Goal: Entertainment & Leisure: Consume media (video, audio)

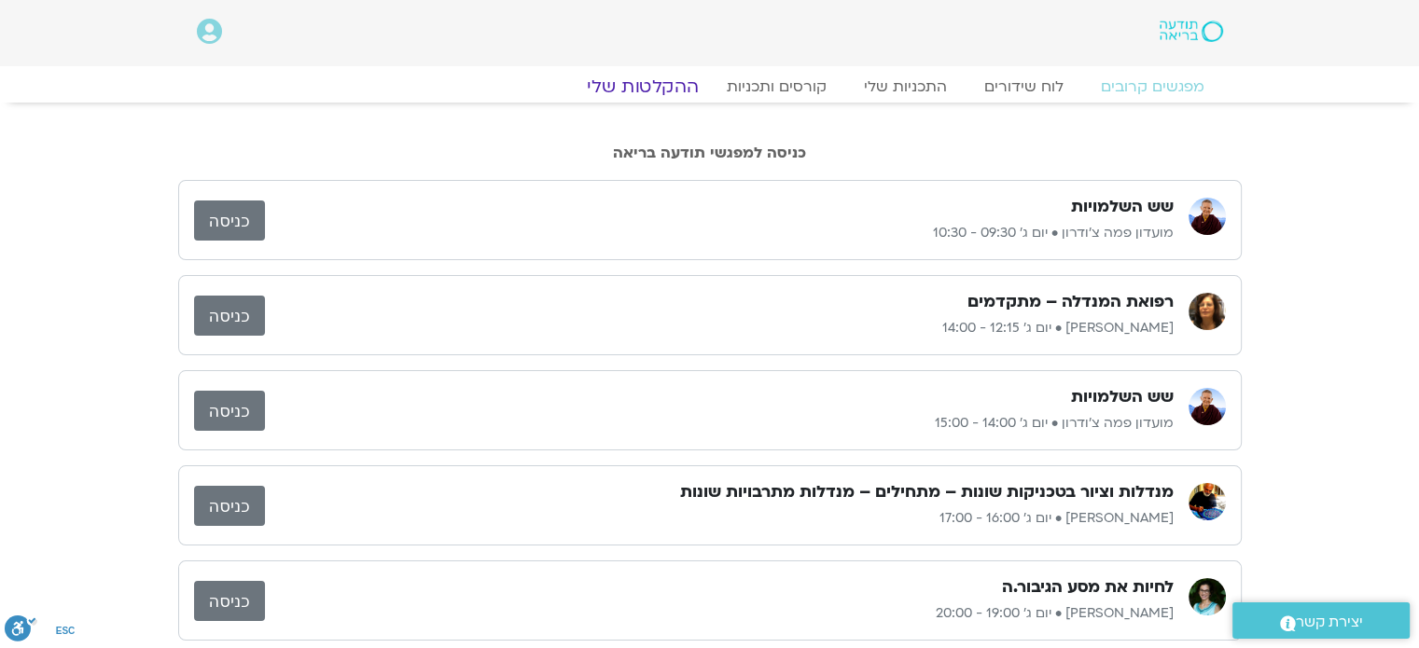
click at [661, 90] on link "ההקלטות שלי" at bounding box center [642, 87] width 157 height 22
click at [662, 88] on link "ההקלטות שלי" at bounding box center [642, 87] width 157 height 22
click at [662, 82] on link "ההקלטות שלי" at bounding box center [642, 87] width 157 height 22
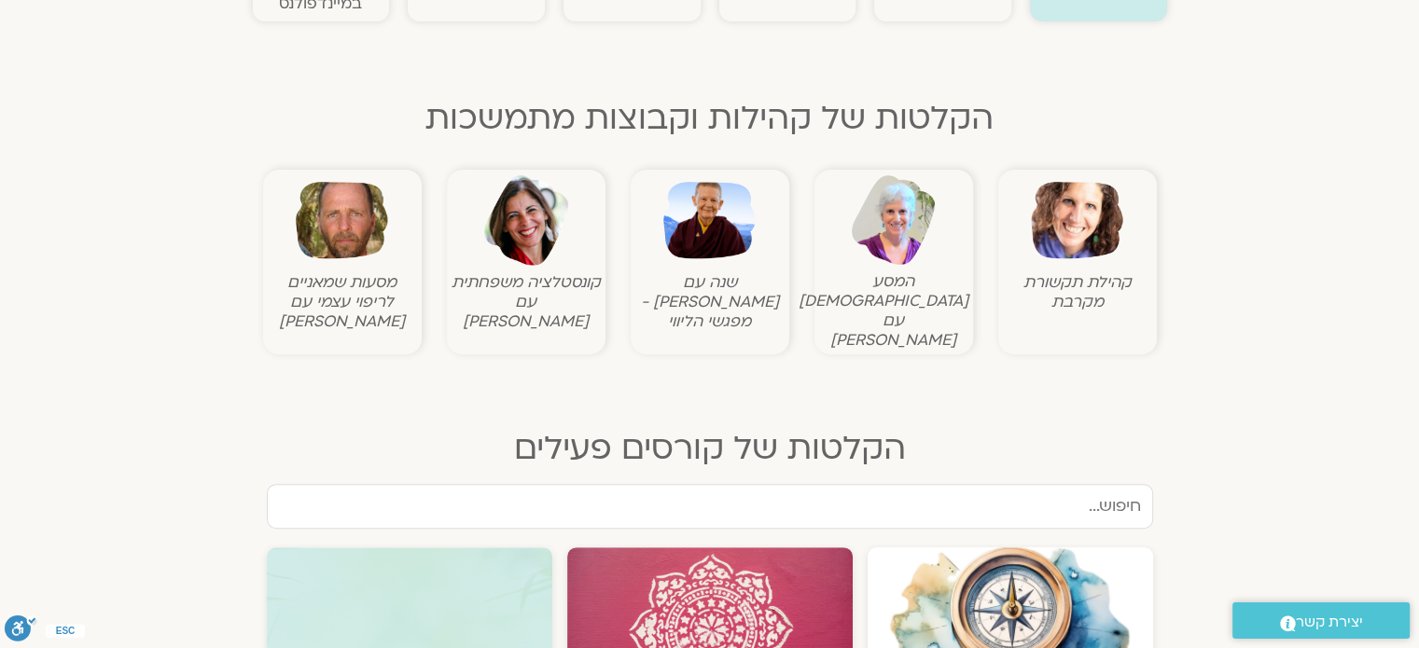
click at [689, 216] on img at bounding box center [709, 220] width 92 height 92
click at [705, 218] on img at bounding box center [709, 220] width 92 height 92
click at [718, 231] on img at bounding box center [709, 220] width 92 height 92
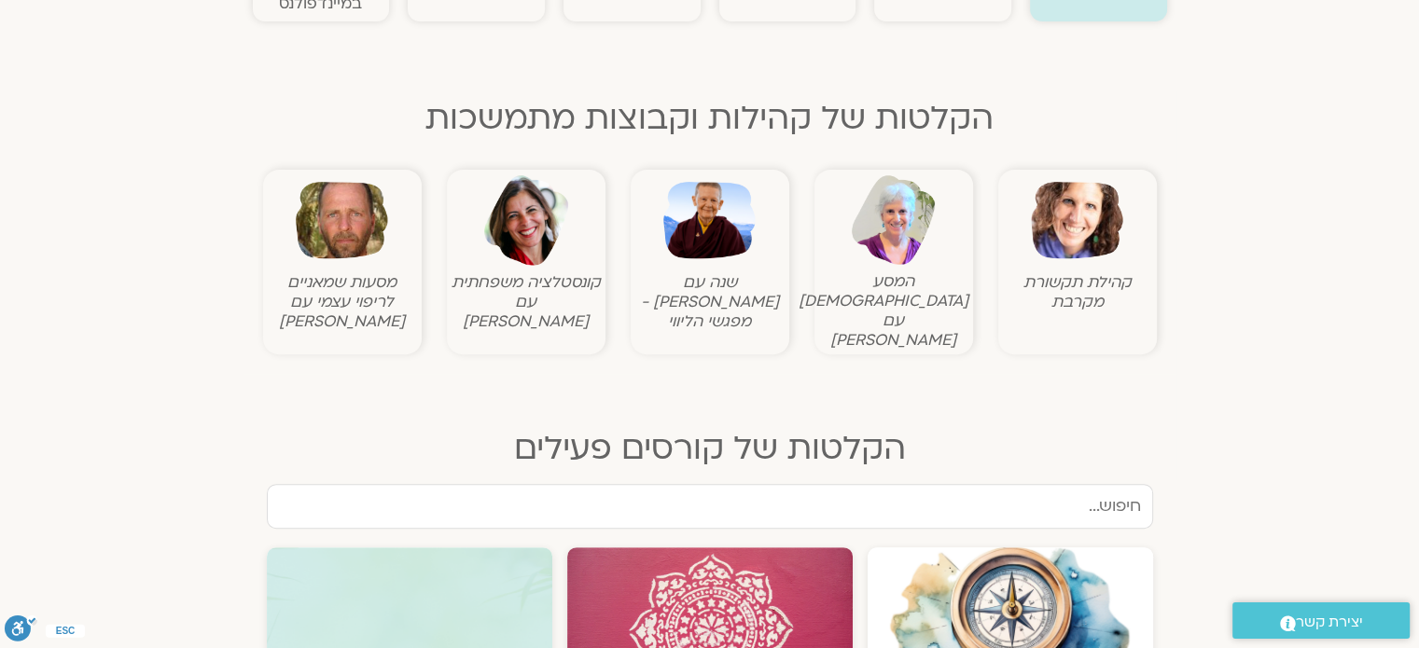
click at [1092, 214] on img at bounding box center [1077, 220] width 92 height 92
click at [1066, 250] on img at bounding box center [1077, 220] width 92 height 92
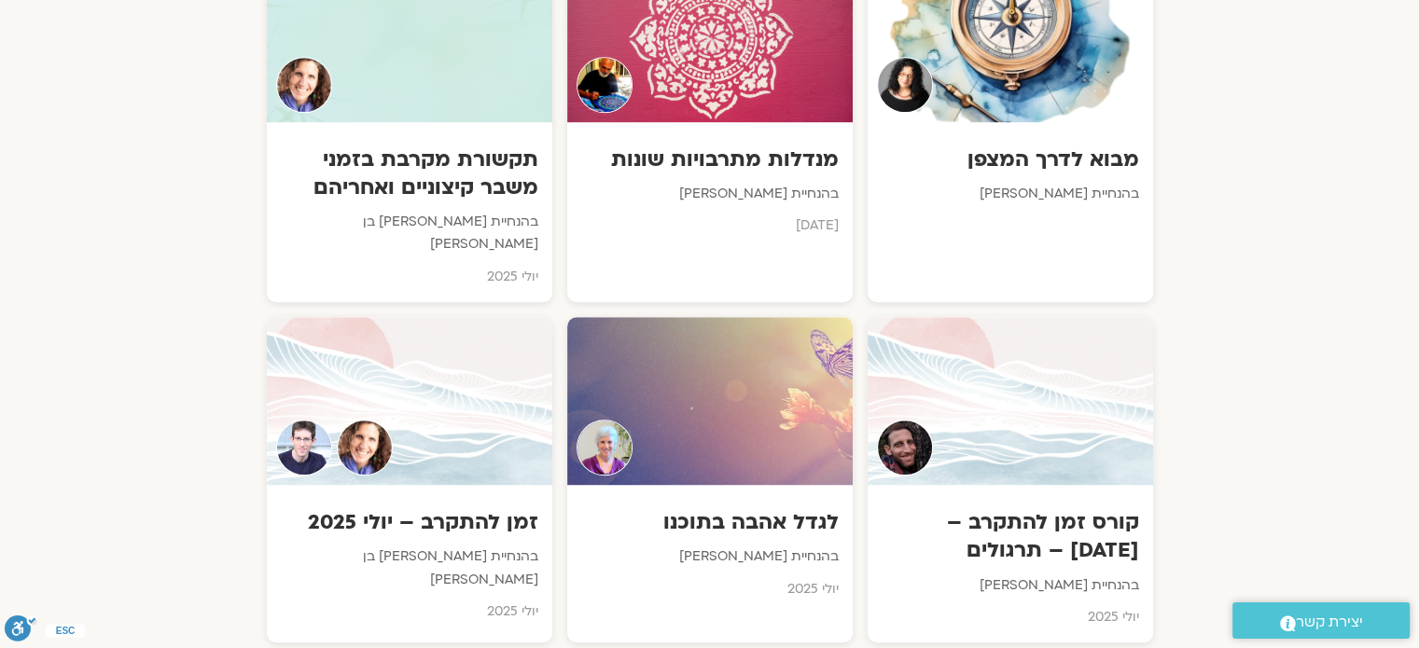
scroll to position [1213, 0]
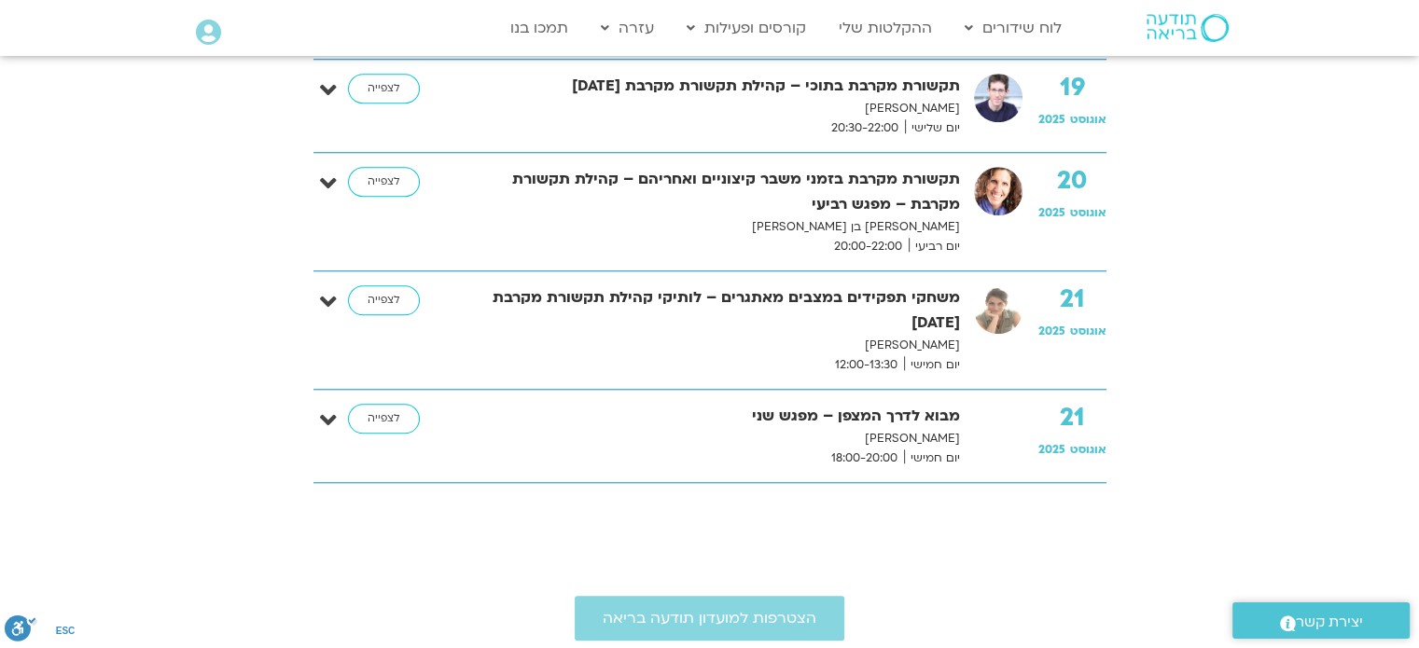
scroll to position [1586, 0]
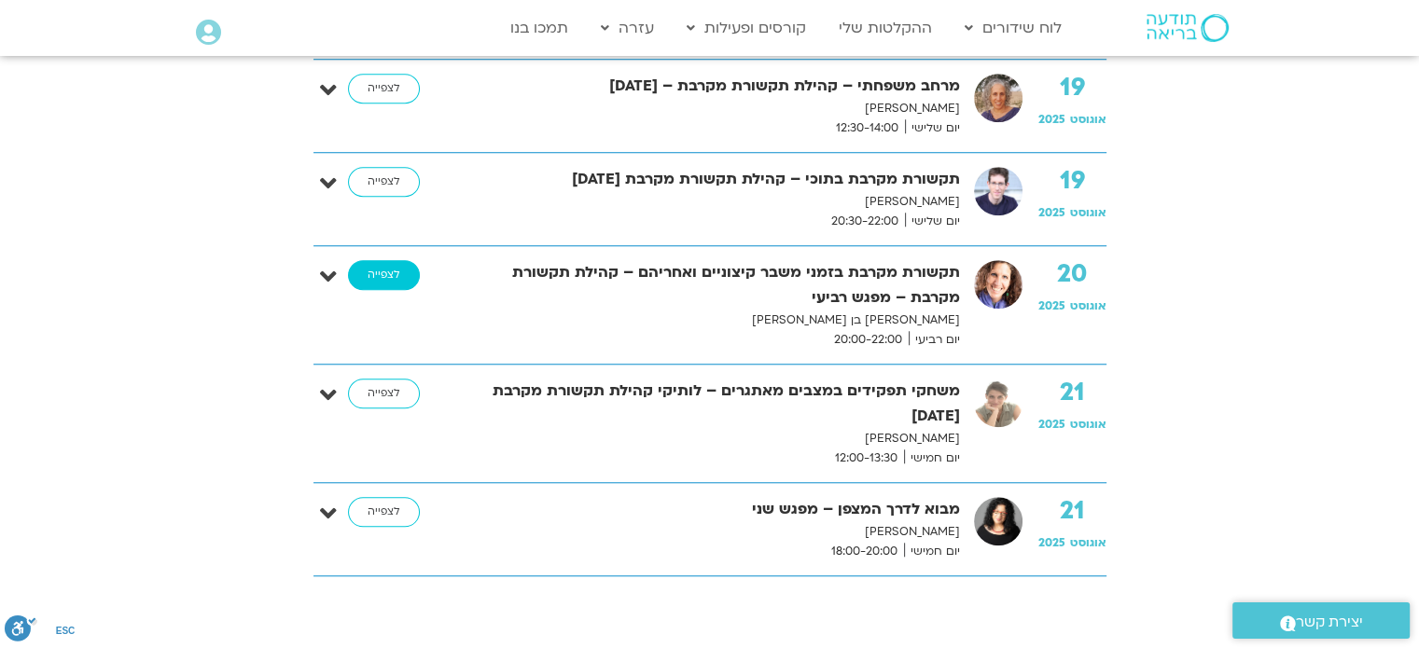
click at [381, 272] on link "לצפייה" at bounding box center [384, 275] width 72 height 30
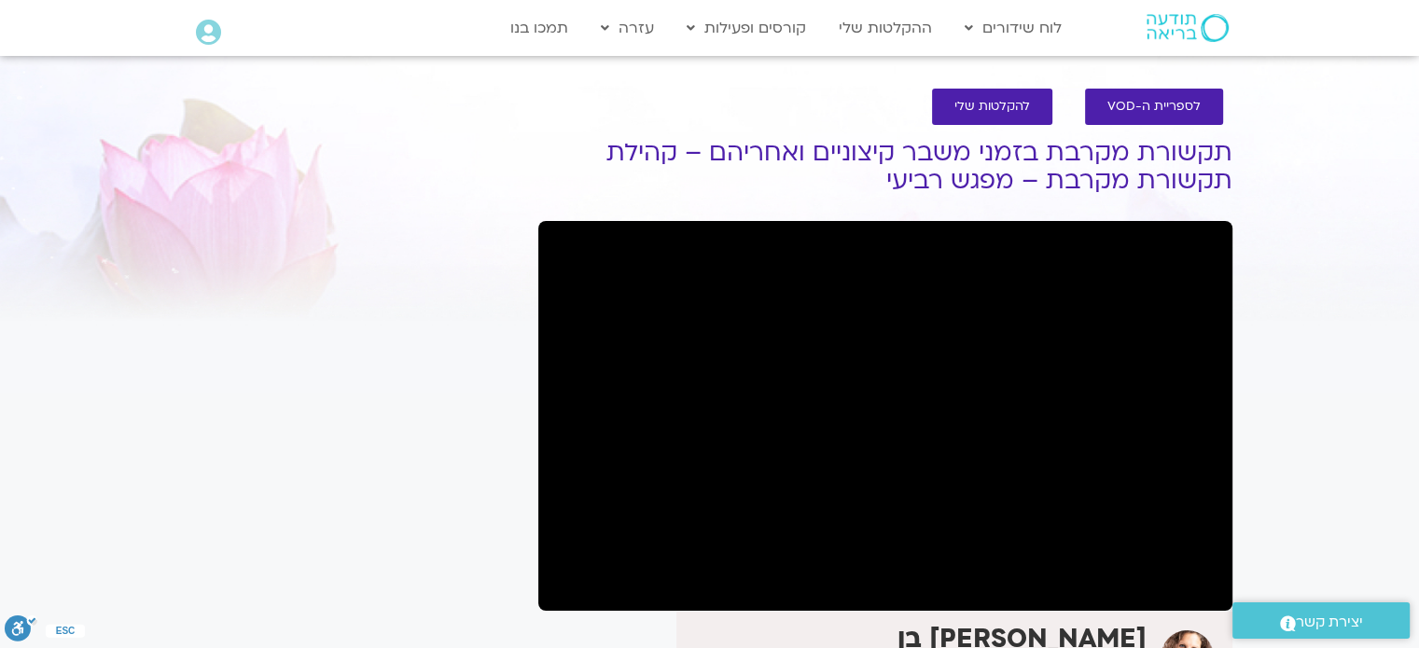
click at [82, 296] on section "לספריית ה-VOD להקלטות שלי תקשורת מקרבת בזמני משבר קיצוניים ואחריהם – קהילת תקשו…" at bounding box center [709, 545] width 1419 height 951
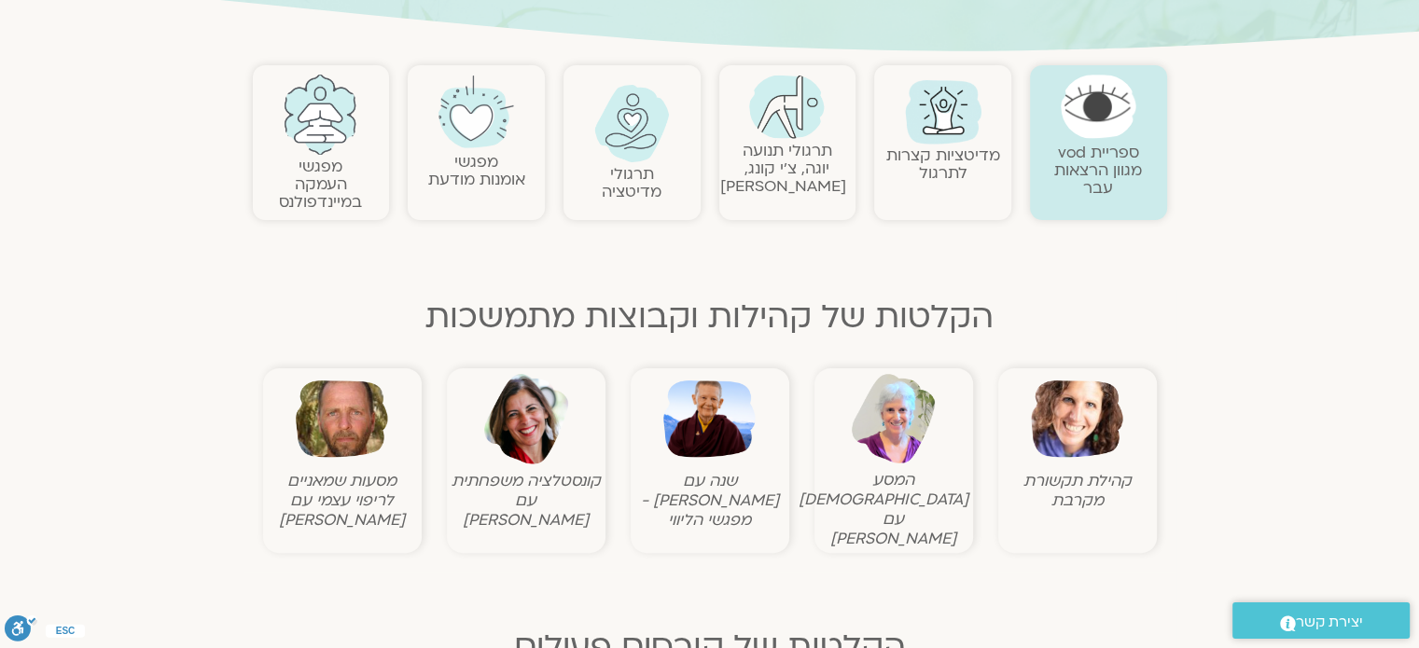
scroll to position [373, 0]
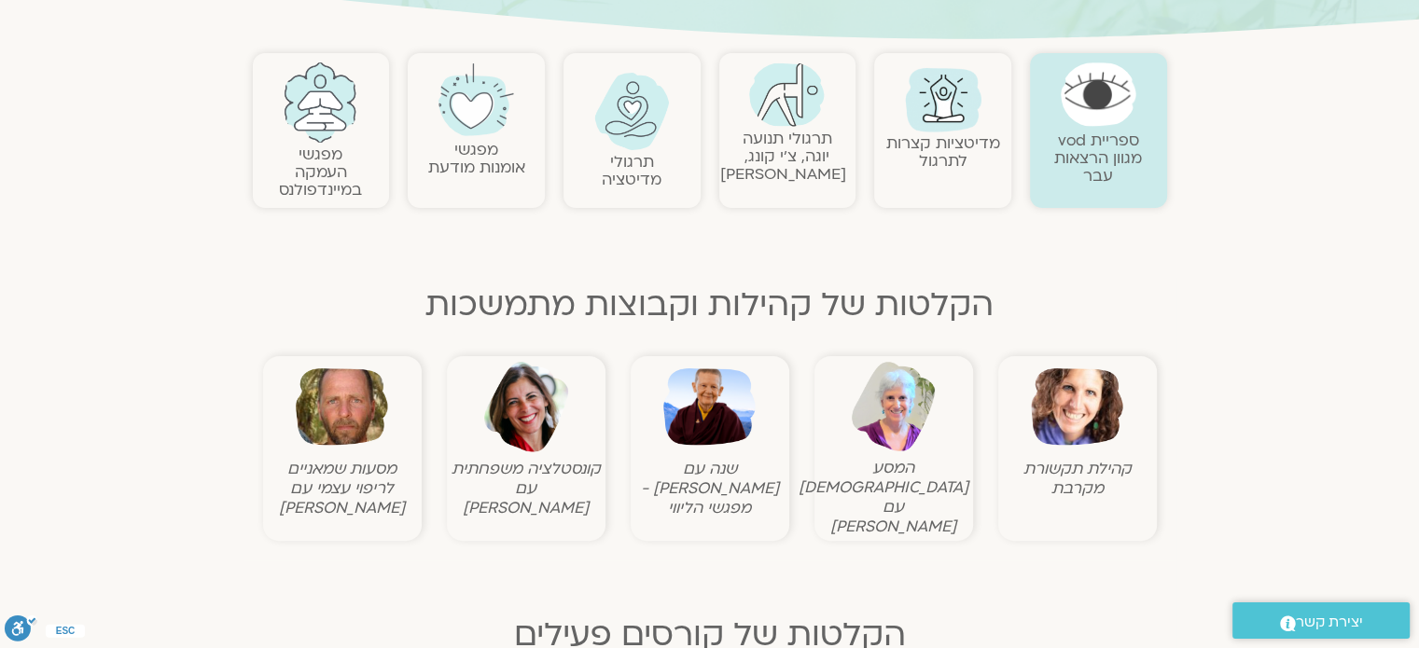
click at [703, 428] on img at bounding box center [709, 407] width 92 height 92
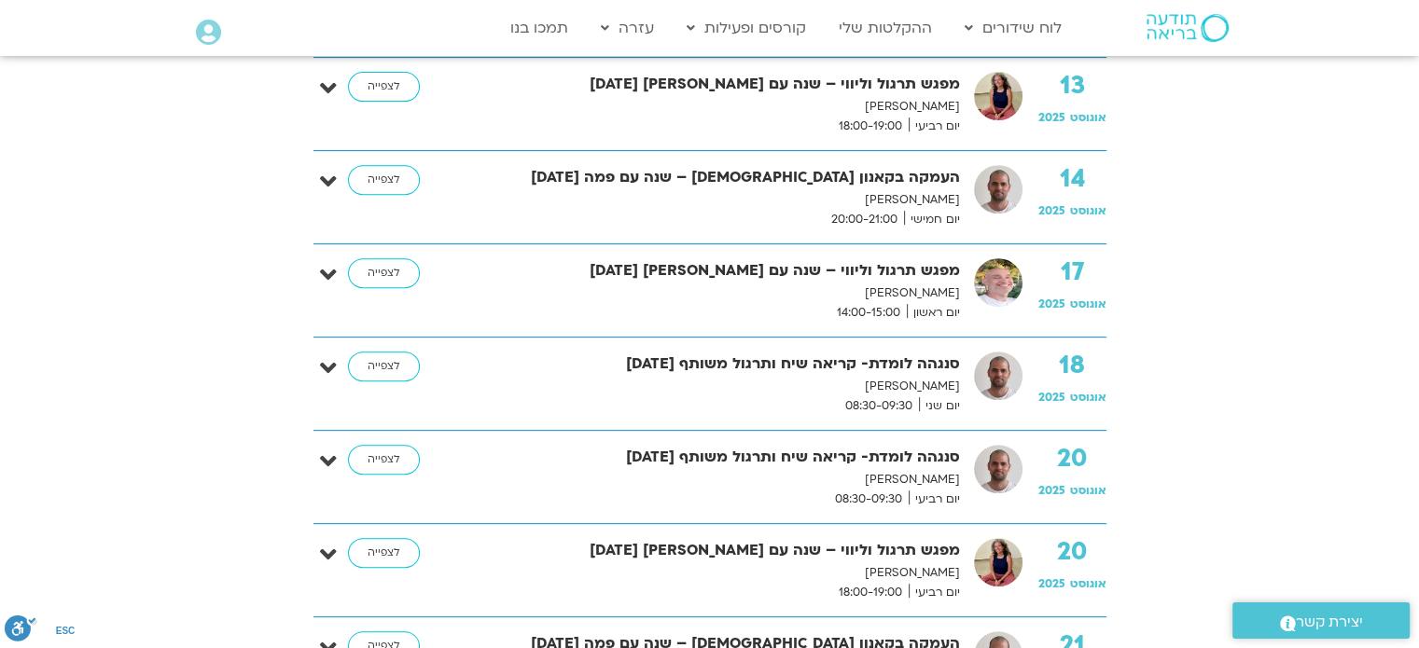
scroll to position [653, 0]
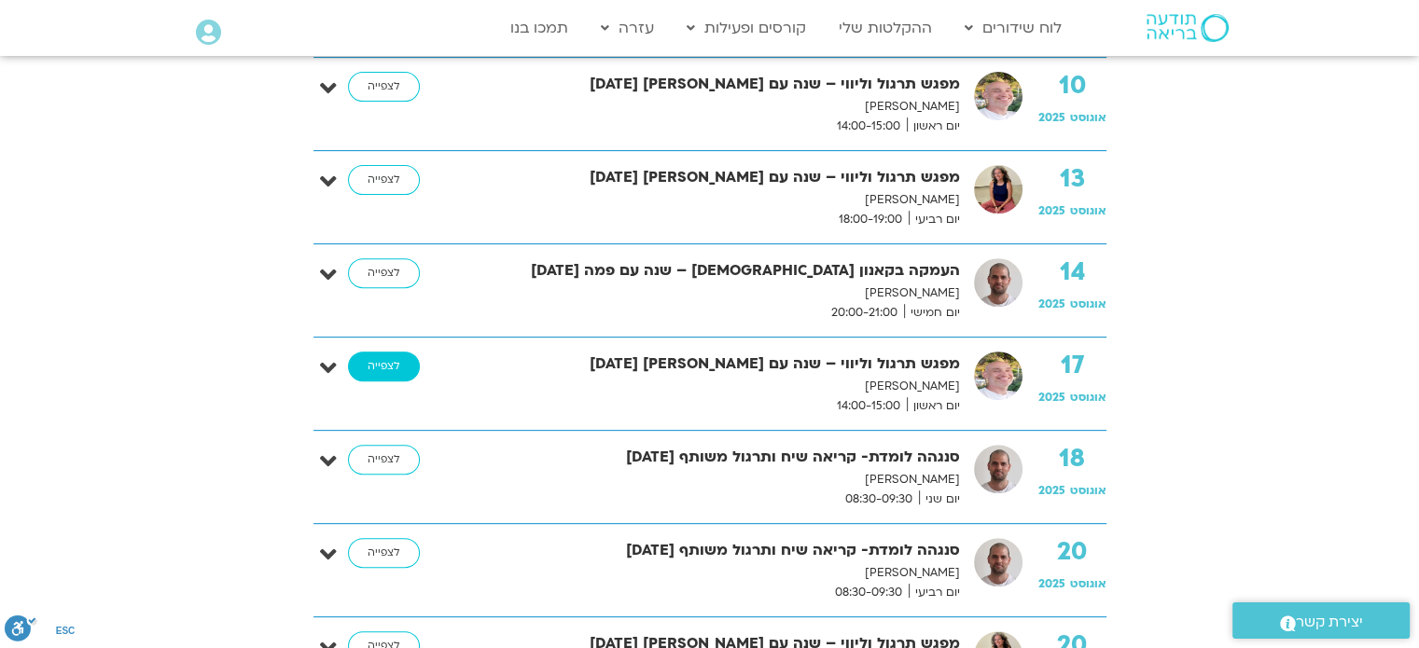
click at [384, 357] on link "לצפייה" at bounding box center [384, 367] width 72 height 30
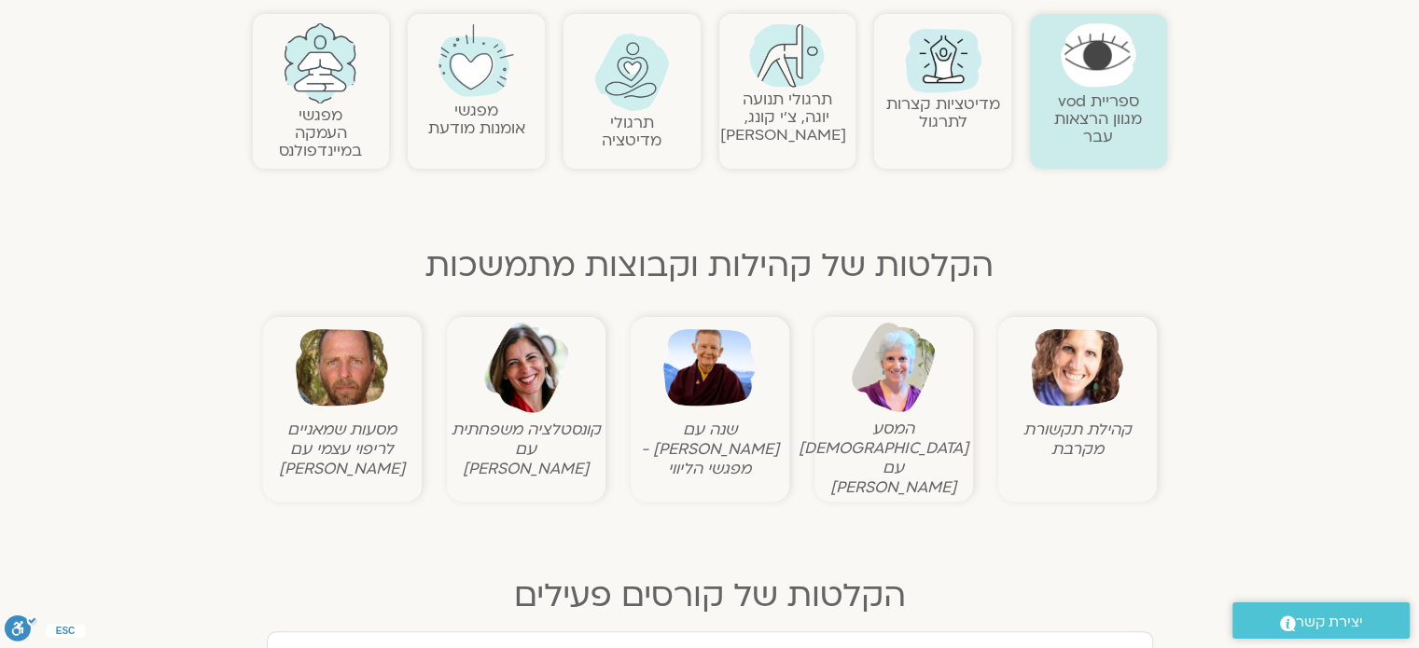
scroll to position [467, 0]
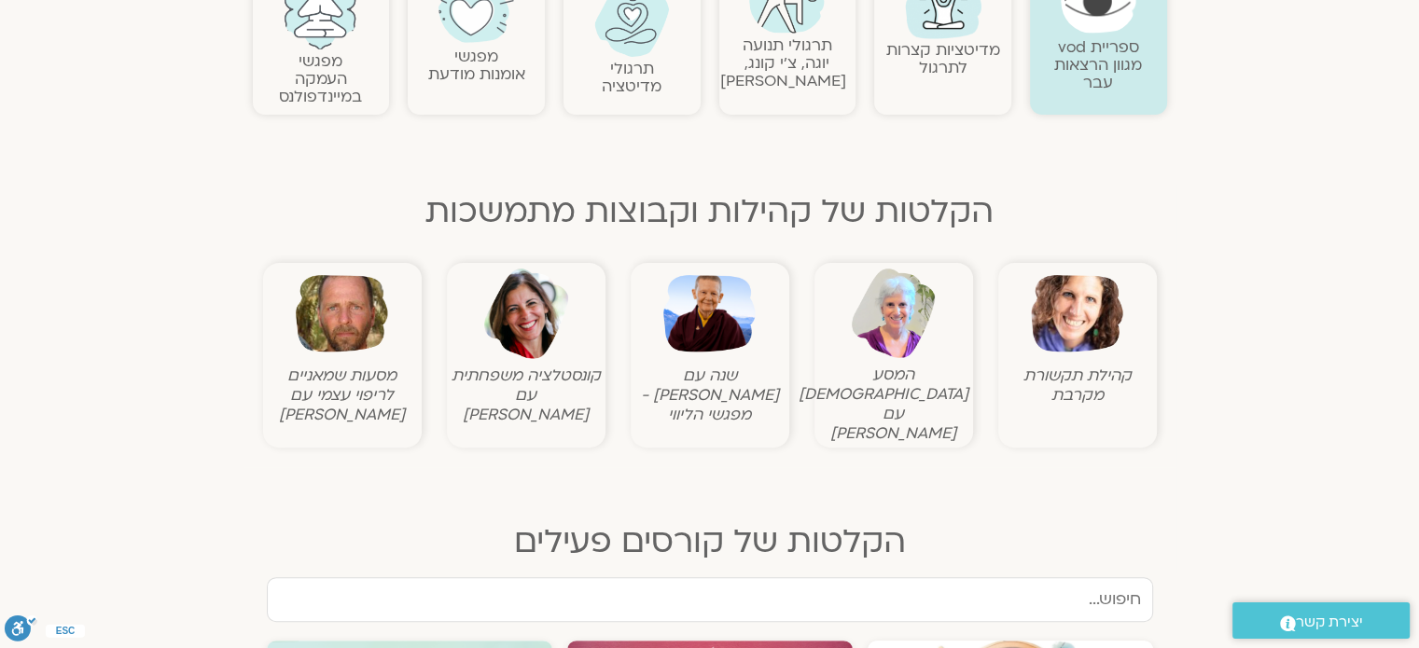
click at [694, 317] on img at bounding box center [709, 314] width 92 height 92
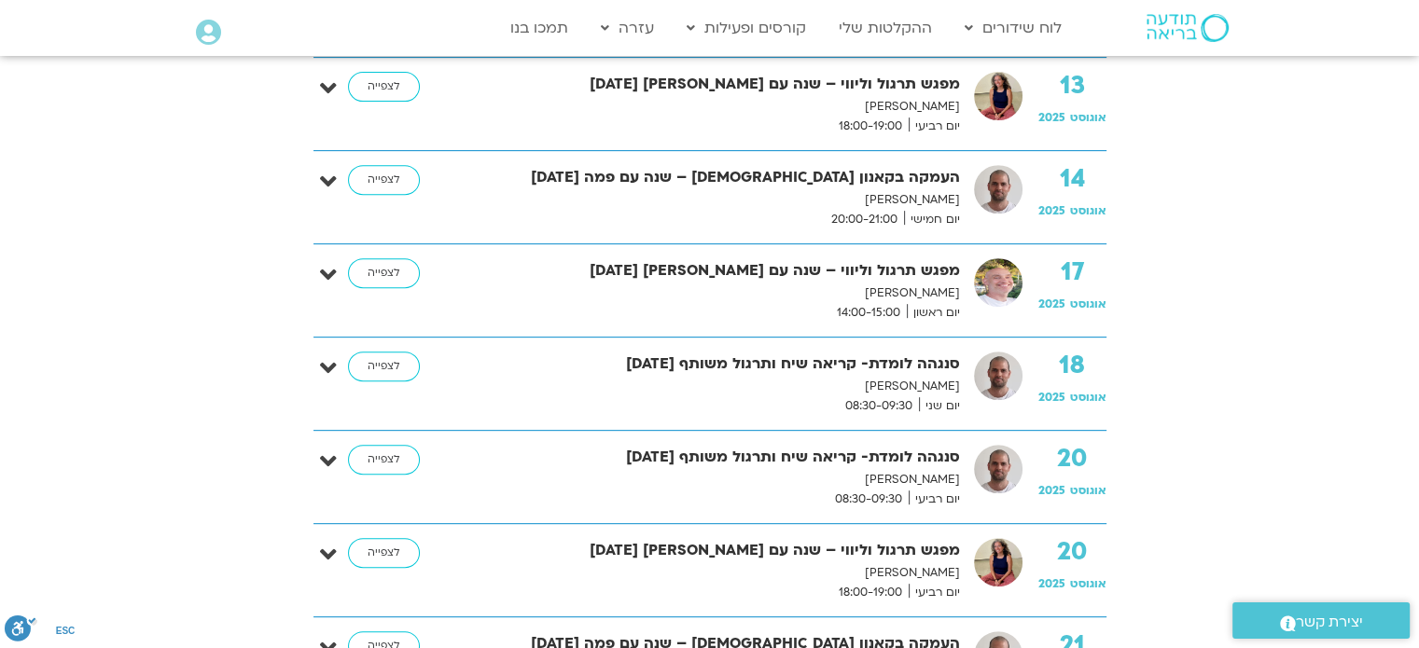
scroll to position [653, 0]
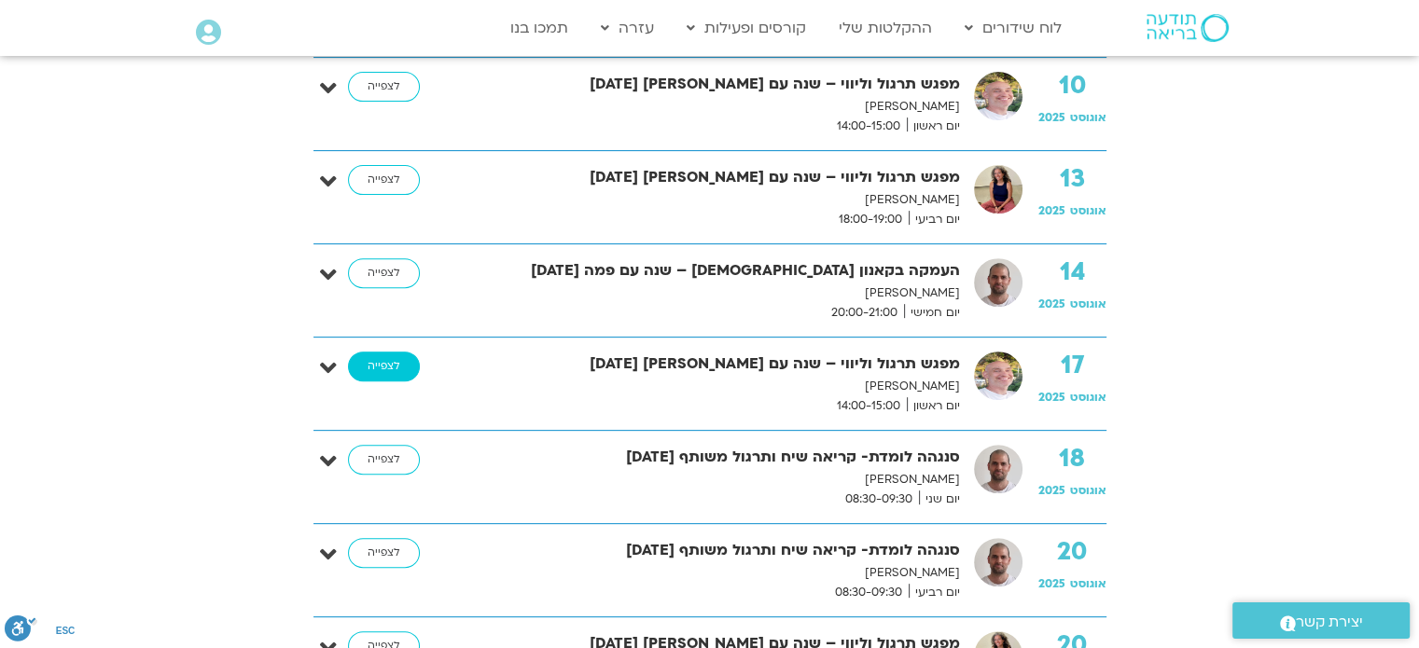
click at [372, 358] on link "לצפייה" at bounding box center [384, 367] width 72 height 30
